Goal: Task Accomplishment & Management: Manage account settings

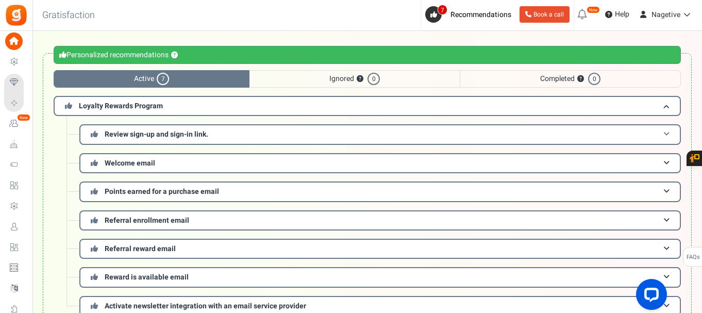
scroll to position [52, 0]
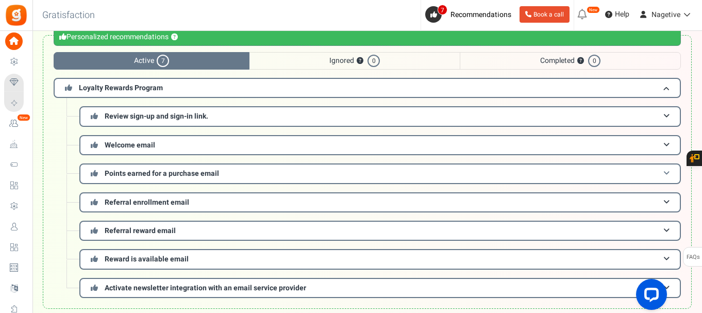
click at [151, 179] on span "Points earned for a purchase email" at bounding box center [162, 173] width 114 height 11
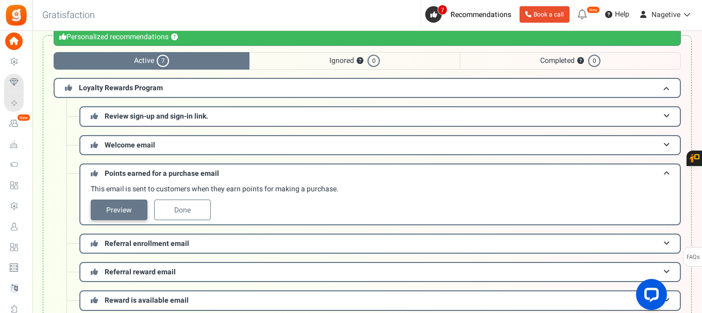
click at [119, 205] on link "Preview" at bounding box center [119, 210] width 57 height 21
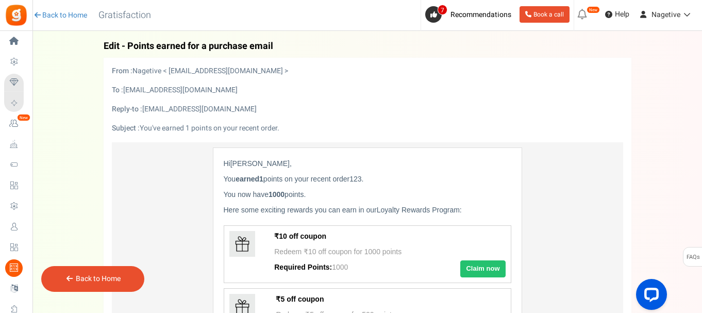
click at [73, 9] on div "Back to Home Back to program setup Gratisfaction" at bounding box center [96, 15] width 131 height 31
click at [72, 11] on link "Back to Home" at bounding box center [60, 15] width 54 height 10
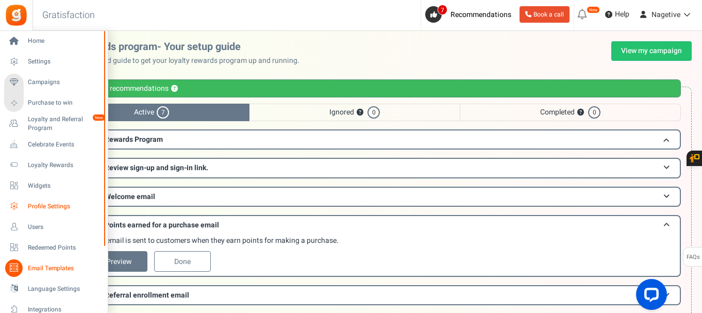
click at [56, 209] on span "Profile Settings" at bounding box center [64, 206] width 72 height 9
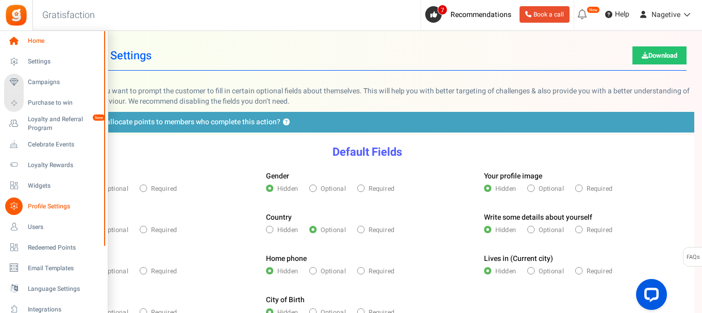
click at [11, 40] on icon at bounding box center [14, 41] width 18 height 18
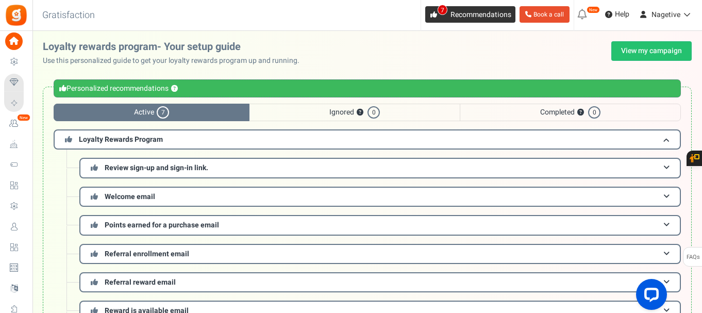
click at [459, 13] on span "Recommendations" at bounding box center [481, 14] width 61 height 11
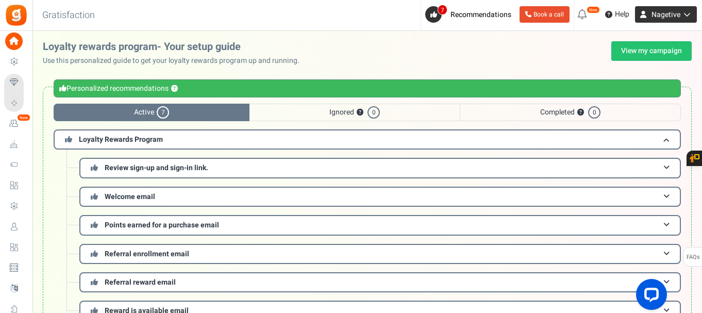
click at [656, 10] on span "Nagetive" at bounding box center [666, 14] width 29 height 11
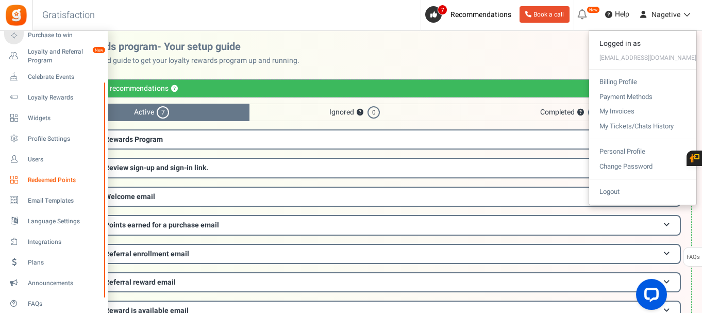
click at [70, 181] on span "Redeemed Points" at bounding box center [64, 180] width 72 height 9
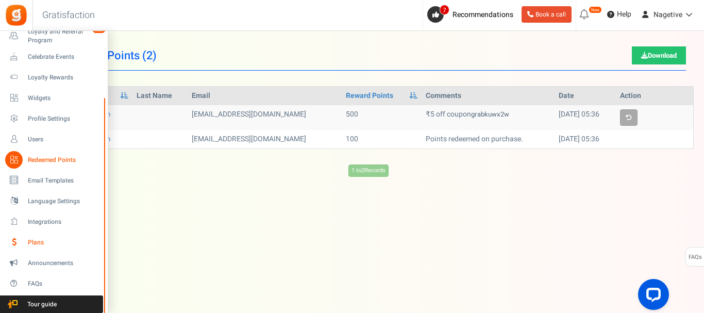
click at [54, 246] on span "Plans" at bounding box center [64, 242] width 72 height 9
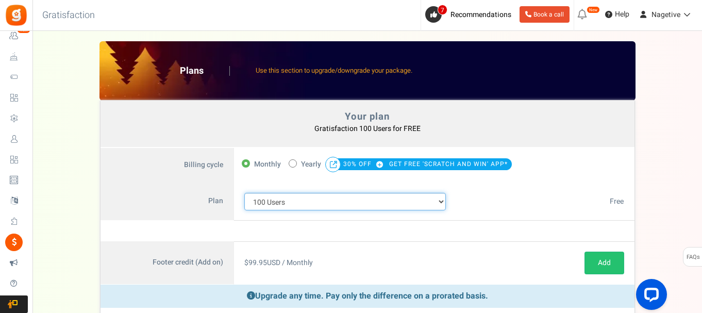
click at [299, 201] on select "100 Users 200 Users 500 Users 1000 Users 2000 Users 3000 Users 4000 Users 5000 …" at bounding box center [345, 202] width 202 height 18
click at [358, 200] on select "100 Users 200 Users 500 Users 1000 Users 2000 Users 3000 Users 4000 Users 5000 …" at bounding box center [345, 202] width 202 height 18
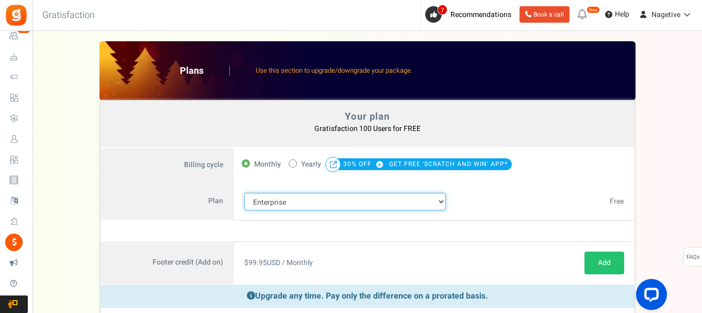
click at [244, 193] on select "100 Users 200 Users 500 Users 1000 Users 2000 Users 3000 Users 4000 Users 5000 …" at bounding box center [345, 202] width 202 height 18
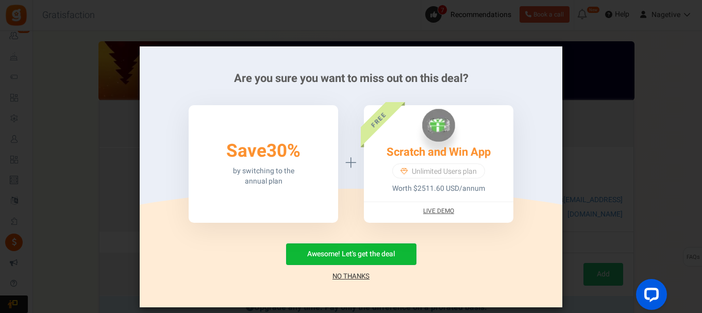
click at [646, 204] on div "Are you sure you want to miss out on this deal? 50% Save 30% by switching to th…" at bounding box center [351, 156] width 702 height 313
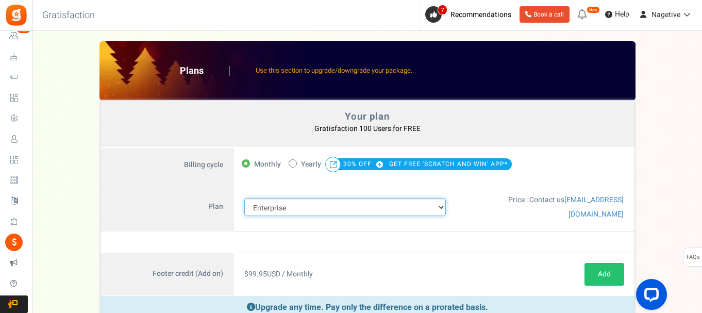
click at [350, 210] on select "100 Users 200 Users 500 Users 1000 Users 2000 Users 3000 Users 4000 Users 5000 …" at bounding box center [345, 207] width 202 height 18
click at [309, 206] on select "100 Users 200 Users 500 Users 1000 Users 2000 Users 3000 Users 4000 Users 5000 …" at bounding box center [345, 207] width 202 height 18
select select "883"
click at [244, 198] on select "100 Users 200 Users 500 Users 1000 Users 2000 Users 3000 Users 4000 Users 5000 …" at bounding box center [345, 207] width 202 height 18
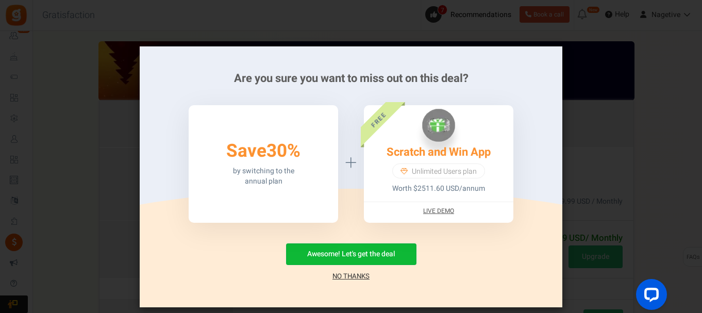
click at [357, 276] on link "No Thanks" at bounding box center [351, 276] width 37 height 10
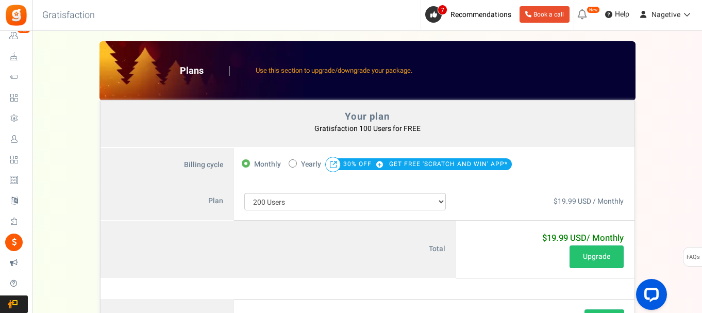
click at [312, 162] on span "Yearly" at bounding box center [311, 164] width 20 height 14
click at [295, 162] on input "50% OFF Limited time offer! Yearly 30% OFF GET FREE 'SCRATCH AND WIN' APP*" at bounding box center [292, 162] width 7 height 7
radio input "true"
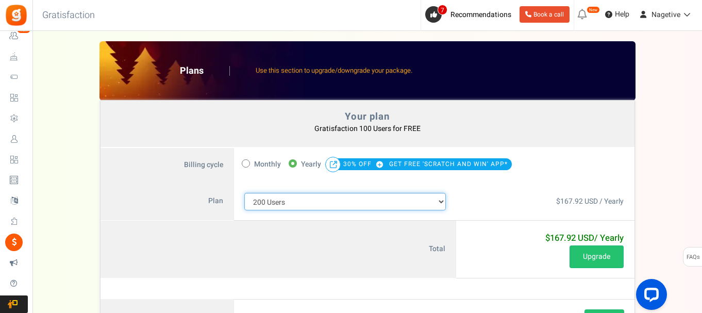
click at [301, 198] on select "100 Users 200 Users 500 Users 1000 Users 2000 Users 3000 Users 4000 Users 5000 …" at bounding box center [345, 202] width 202 height 18
click at [244, 193] on select "100 Users 200 Users 500 Users 1000 Users 2000 Users 3000 Users 4000 Users 5000 …" at bounding box center [345, 202] width 202 height 18
click at [297, 204] on select "100 Users 200 Users 500 Users 1000 Users 2000 Users 3000 Users 4000 Users 5000 …" at bounding box center [345, 202] width 202 height 18
select select "883"
click at [244, 193] on select "100 Users 200 Users 500 Users 1000 Users 2000 Users 3000 Users 4000 Users 5000 …" at bounding box center [345, 202] width 202 height 18
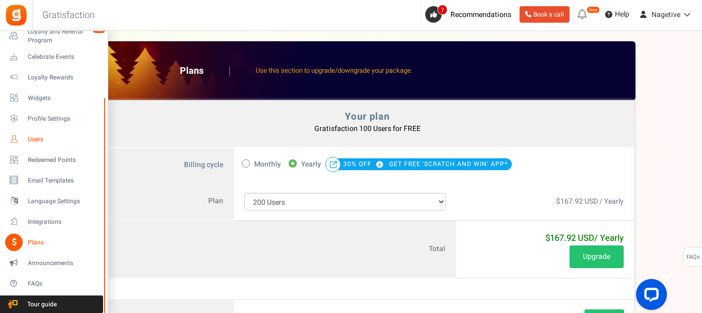
click at [37, 143] on span "Users" at bounding box center [64, 139] width 72 height 9
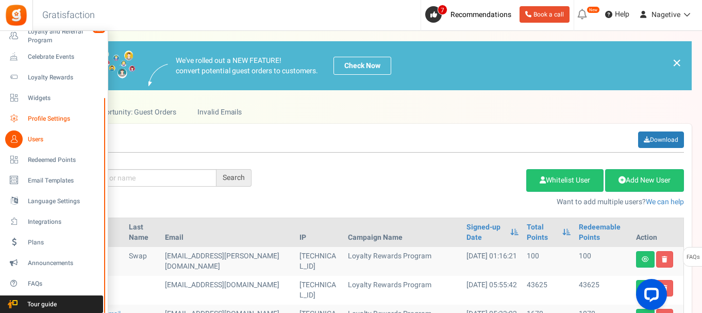
click at [56, 123] on span "Profile Settings" at bounding box center [64, 118] width 72 height 9
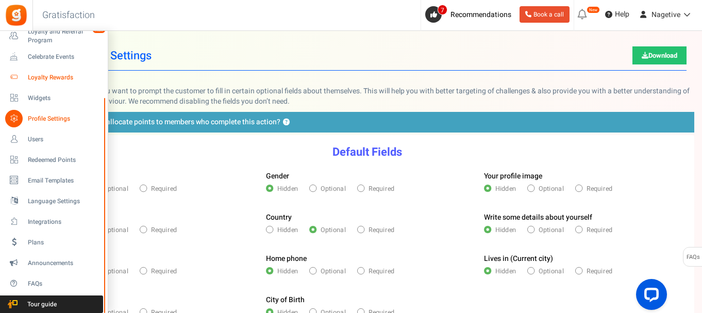
click at [38, 82] on link "Loyalty Rewards" at bounding box center [53, 78] width 99 height 18
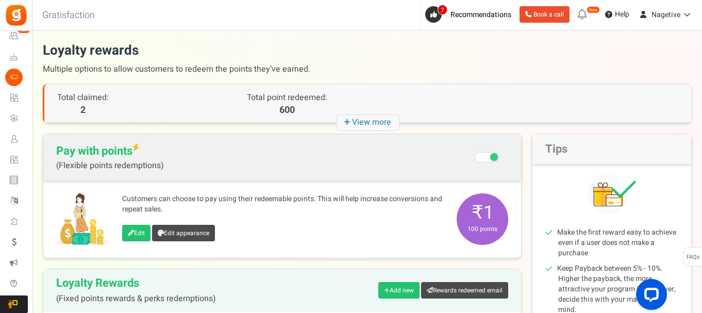
click at [472, 217] on span "₹1 100 points" at bounding box center [483, 219] width 52 height 52
click at [132, 240] on link "Edit" at bounding box center [136, 233] width 28 height 16
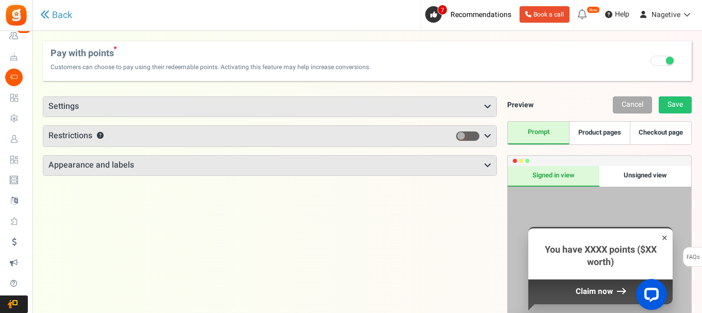
click at [144, 113] on h3 "Settings" at bounding box center [269, 107] width 453 height 20
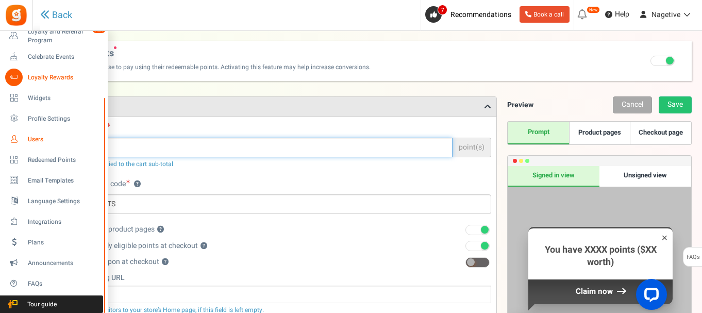
drag, startPoint x: 127, startPoint y: 143, endPoint x: 7, endPoint y: 148, distance: 120.2
click at [7, 148] on div "Home Settings Campaigns Purchase to win Loyalty and Referral Program New Celebr…" at bounding box center [351, 276] width 702 height 491
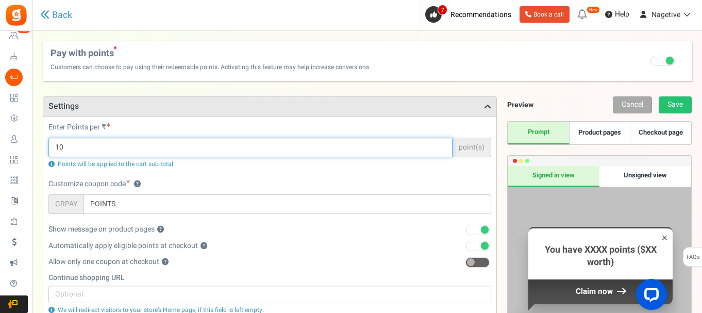
type input "10"
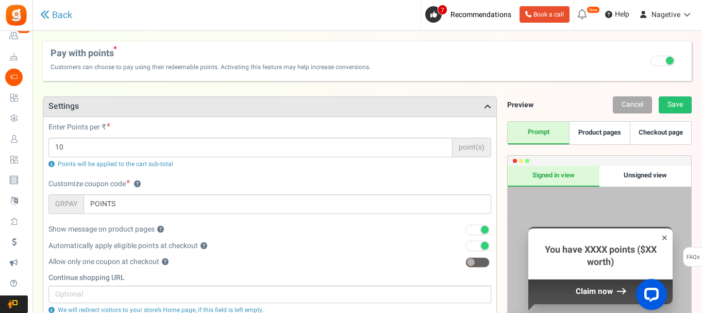
click at [233, 172] on div "Enter Points per ₹ 10 point(s) Points will be applied to the cart sub-total" at bounding box center [270, 150] width 458 height 57
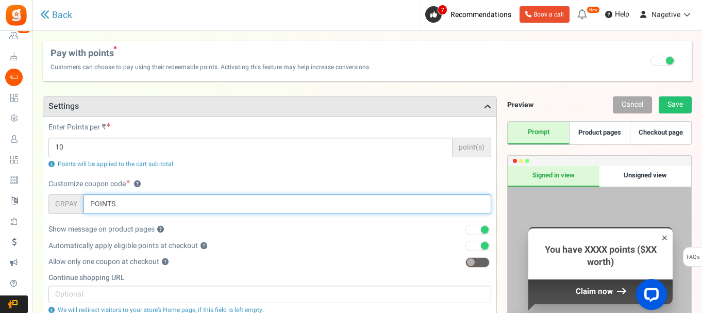
click at [161, 204] on input "POINTS" at bounding box center [288, 204] width 408 height 20
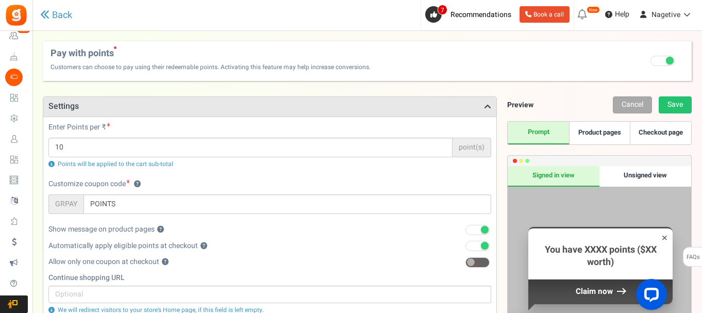
click at [210, 133] on div "Enter Points per ₹ 10 point(s) Points will be applied to the cart sub-total" at bounding box center [269, 145] width 443 height 46
click at [123, 135] on div "Enter Points per ₹ 10 point(s) Points will be applied to the cart sub-total" at bounding box center [269, 145] width 443 height 46
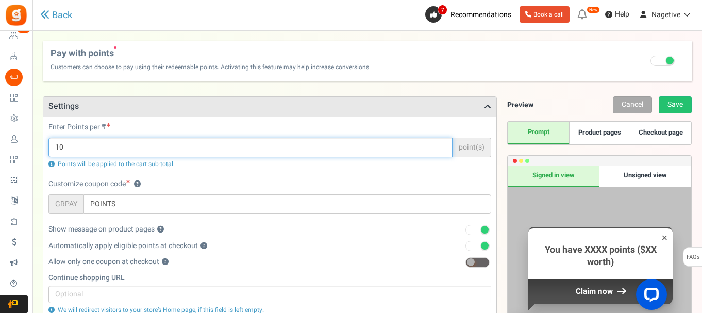
click at [138, 140] on input "10" at bounding box center [250, 148] width 404 height 20
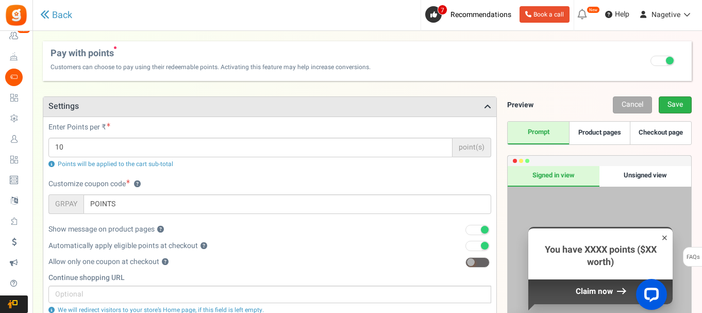
click at [682, 99] on link "Save" at bounding box center [675, 104] width 33 height 17
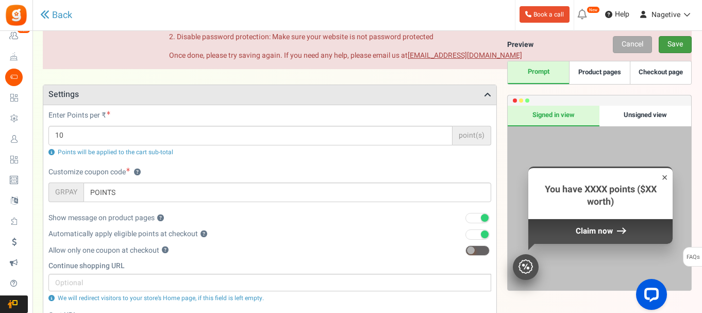
scroll to position [138, 0]
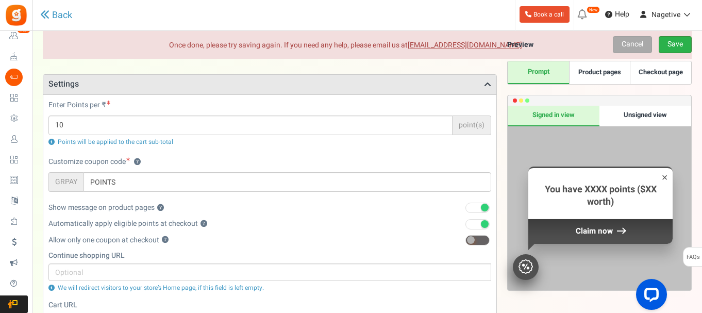
click at [674, 38] on link "Save" at bounding box center [675, 44] width 33 height 17
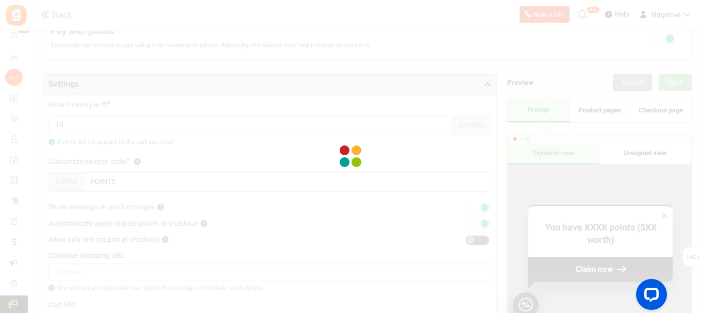
scroll to position [35, 0]
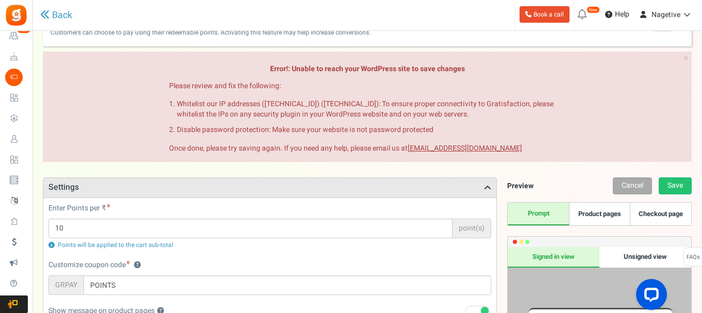
click at [666, 23] on ul "New [New!] Pay with points: Now showing a sign up prompt on your site that is s…" at bounding box center [638, 15] width 128 height 31
click at [668, 14] on span "Nagetive" at bounding box center [666, 14] width 29 height 11
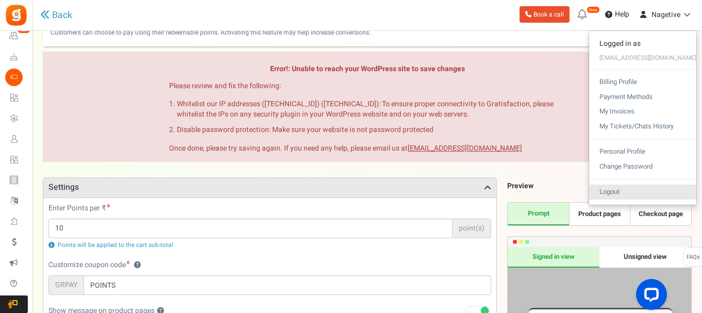
click at [622, 188] on link "Logout" at bounding box center [642, 192] width 107 height 15
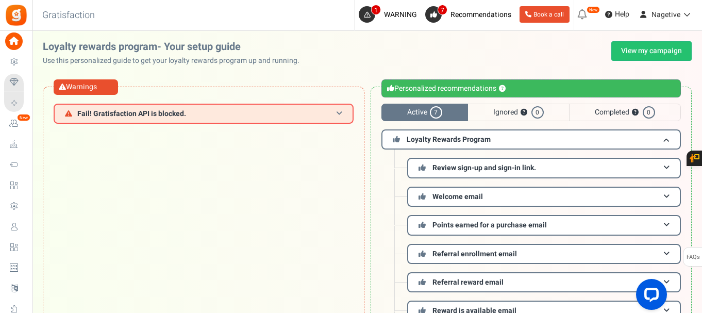
click at [252, 115] on h3 "Fail! Gratisfaction API is blocked." at bounding box center [204, 114] width 300 height 20
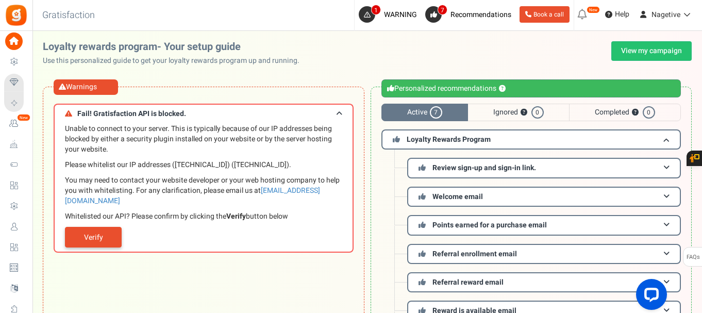
click at [82, 233] on link "Verify" at bounding box center [93, 237] width 57 height 21
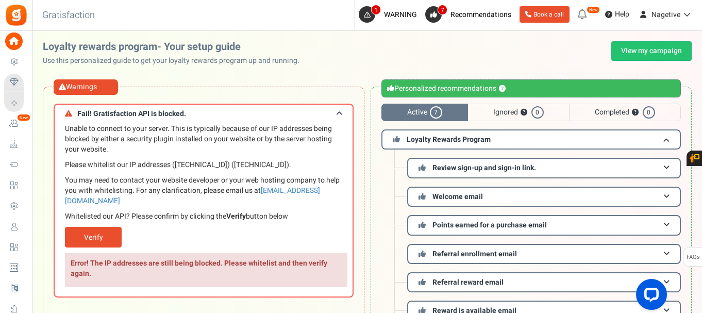
click at [54, 278] on div "Unable to connect to your server. This is typically because of our IP addresses…" at bounding box center [204, 210] width 300 height 175
click at [117, 227] on link "Verify" at bounding box center [93, 237] width 57 height 21
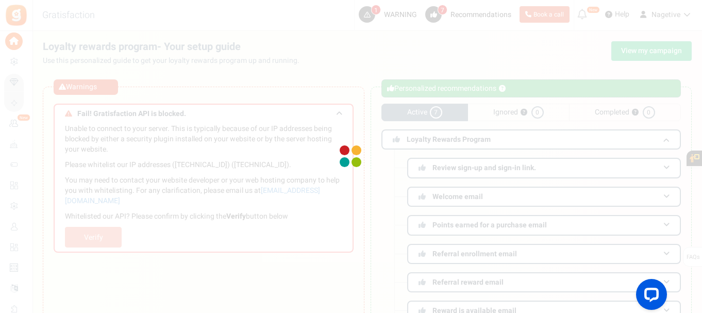
click at [267, 311] on div at bounding box center [351, 156] width 702 height 313
click at [73, 235] on div at bounding box center [351, 156] width 702 height 313
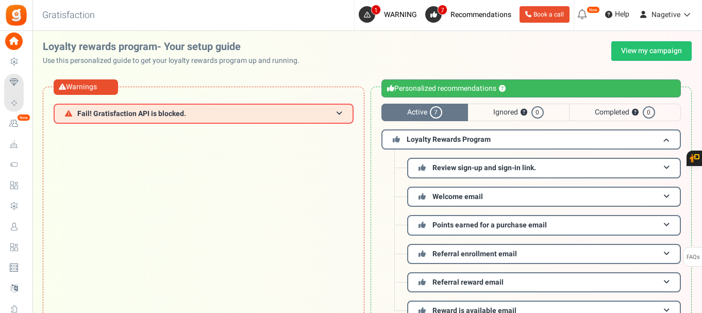
click at [218, 127] on div "Warnings Fail! Gratisfaction API is blocked. Unable to connect to your server. …" at bounding box center [204, 224] width 322 height 274
click at [254, 108] on h3 "Fail! Gratisfaction API is blocked." at bounding box center [204, 114] width 300 height 20
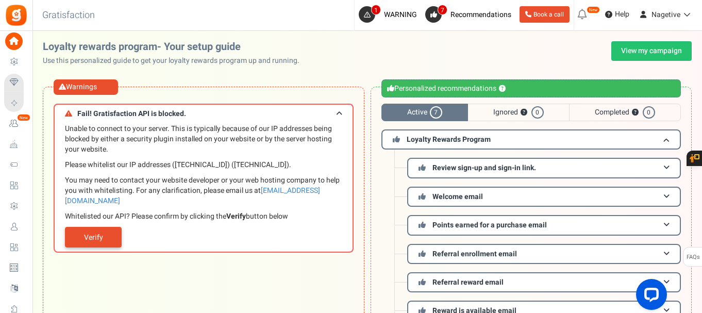
click at [98, 227] on link "Verify" at bounding box center [93, 237] width 57 height 21
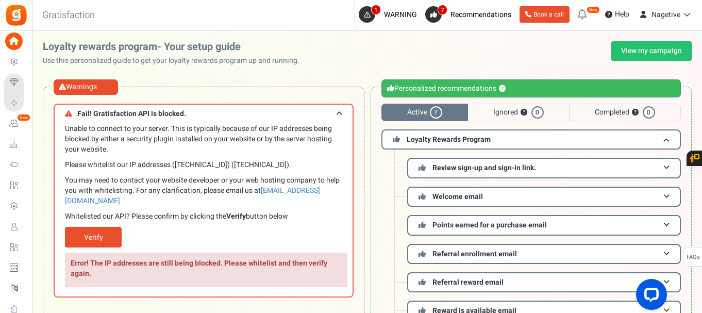
click at [55, 138] on div "Unable to connect to your server. This is typically because of our IP addresses…" at bounding box center [204, 210] width 300 height 175
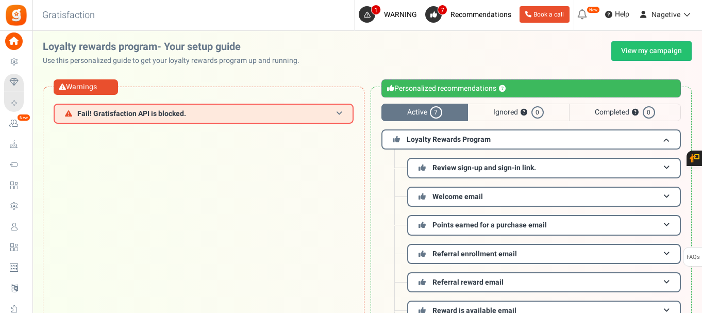
click at [157, 121] on h3 "Fail! Gratisfaction API is blocked." at bounding box center [204, 114] width 300 height 20
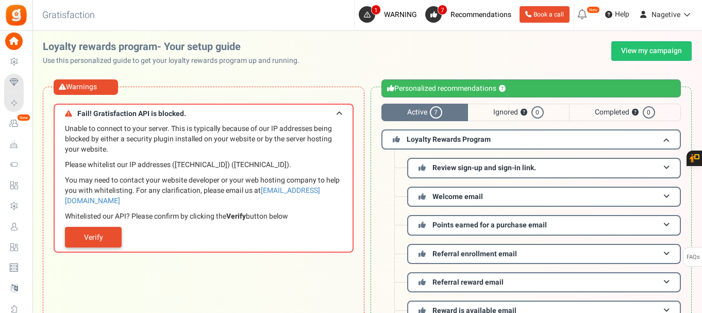
click at [85, 227] on link "Verify" at bounding box center [93, 237] width 57 height 21
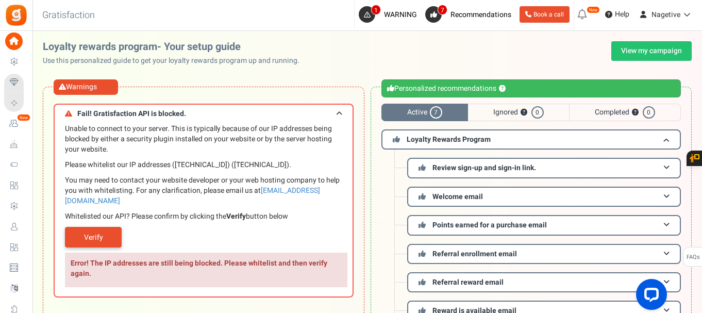
click at [85, 227] on link "Verify" at bounding box center [93, 237] width 57 height 21
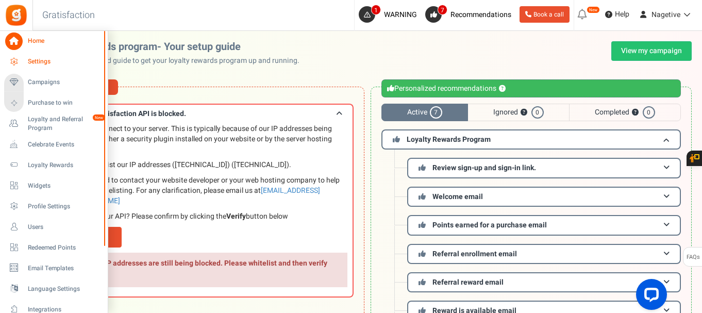
click at [62, 66] on span "Settings" at bounding box center [64, 61] width 72 height 9
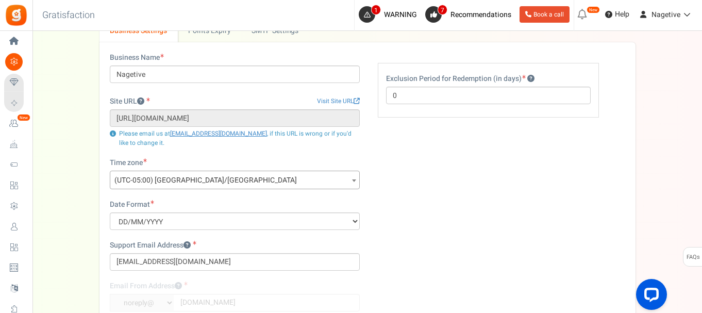
scroll to position [103, 0]
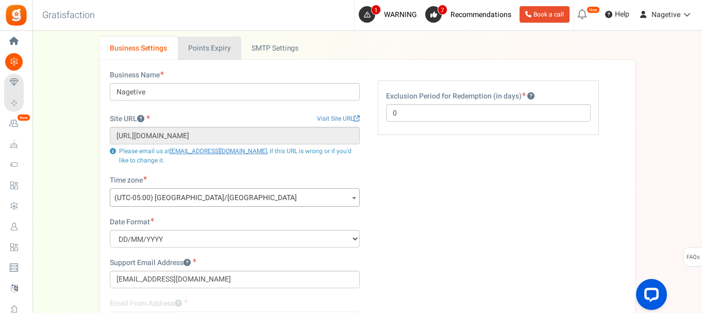
click at [215, 58] on link "Points Expiry" at bounding box center [209, 48] width 63 height 23
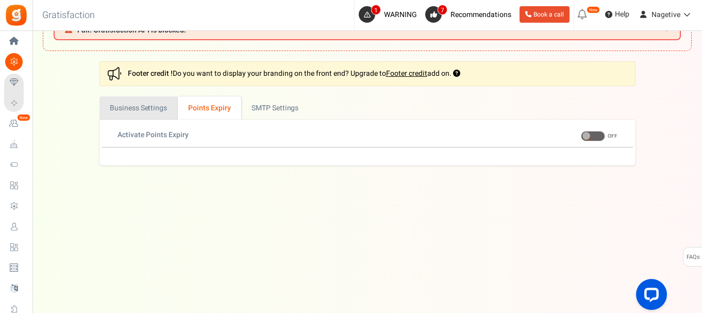
click at [155, 111] on link "Business Settings" at bounding box center [138, 107] width 78 height 23
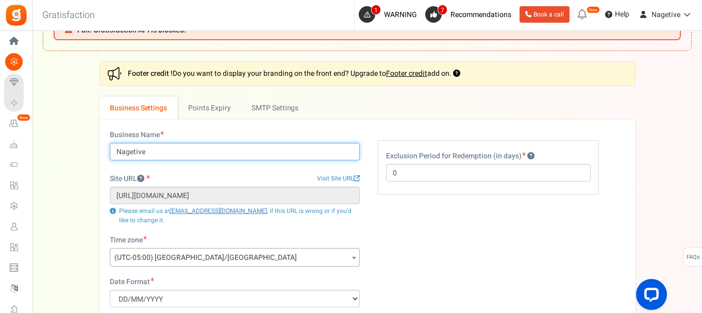
click at [156, 152] on input "Nagetive" at bounding box center [235, 152] width 250 height 18
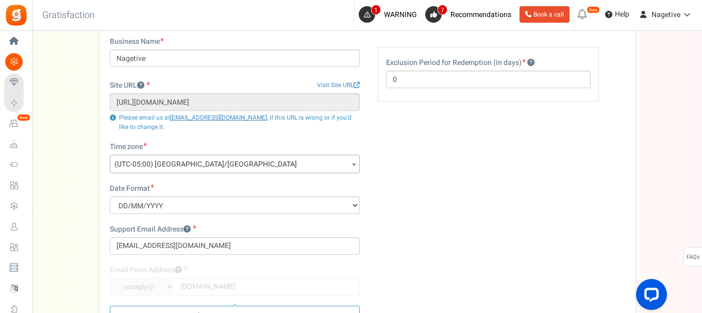
scroll to position [198, 0]
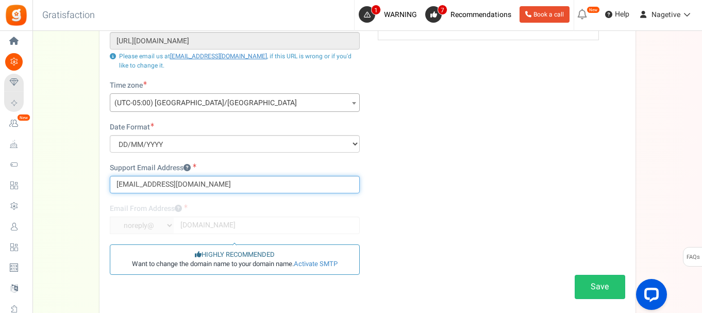
click at [207, 191] on input "[EMAIL_ADDRESS][DOMAIN_NAME]" at bounding box center [235, 185] width 250 height 18
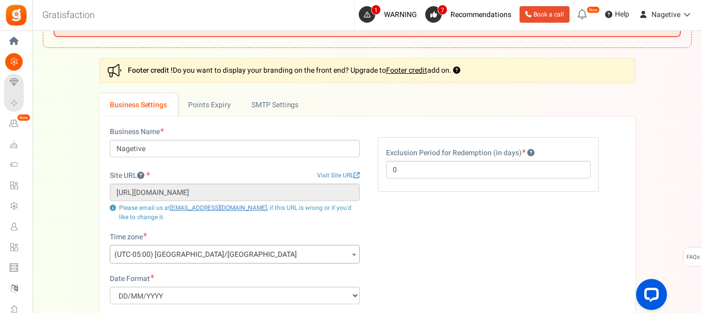
scroll to position [0, 0]
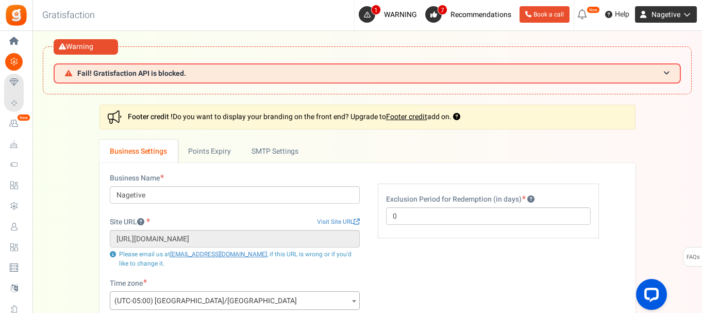
click at [671, 19] on span "Nagetive" at bounding box center [666, 14] width 29 height 11
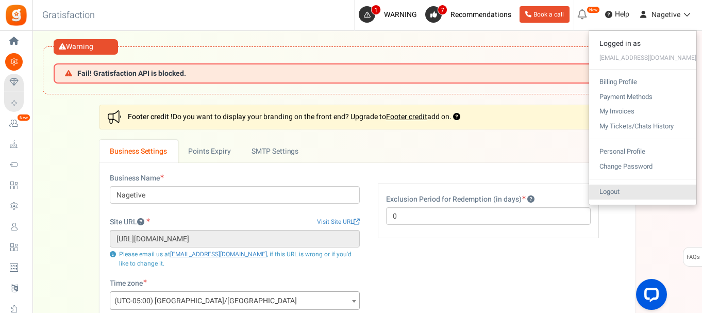
click at [627, 189] on link "Logout" at bounding box center [642, 192] width 107 height 15
